Goal: Task Accomplishment & Management: Complete application form

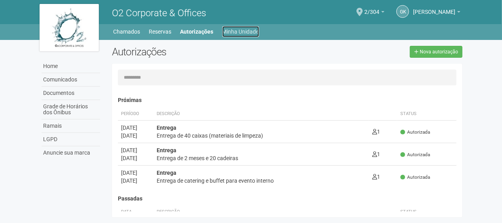
click at [248, 30] on link "Minha Unidade" at bounding box center [240, 31] width 37 height 11
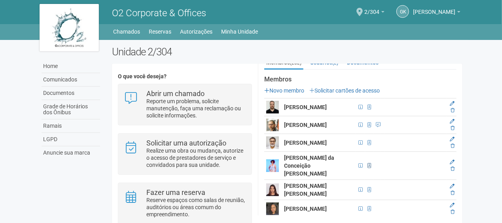
scroll to position [119, 0]
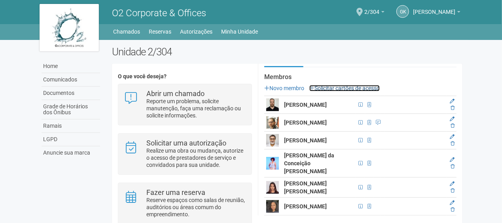
click at [335, 85] on link "Solicitar cartões de acesso" at bounding box center [345, 88] width 70 height 6
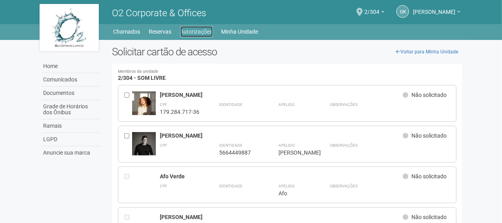
click at [189, 36] on link "Autorizações" at bounding box center [197, 31] width 32 height 11
